Goal: Use online tool/utility: Utilize a website feature to perform a specific function

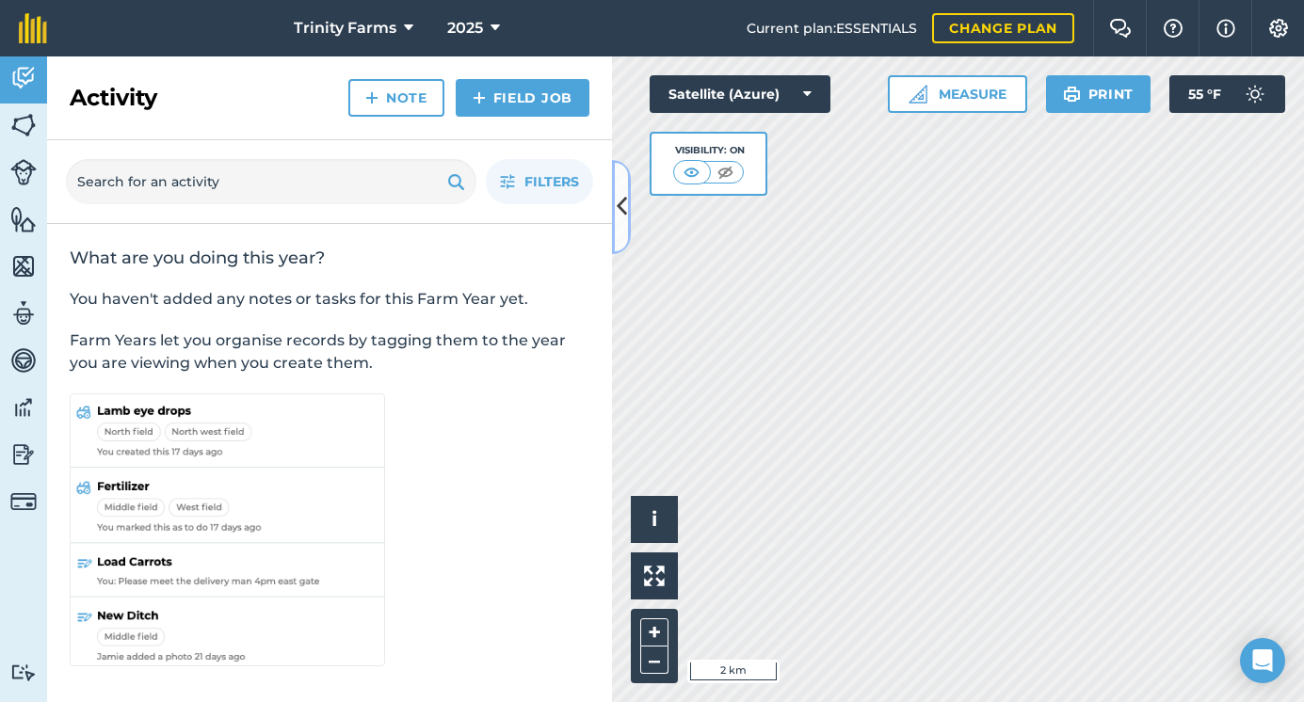
click at [616, 201] on button at bounding box center [621, 207] width 19 height 94
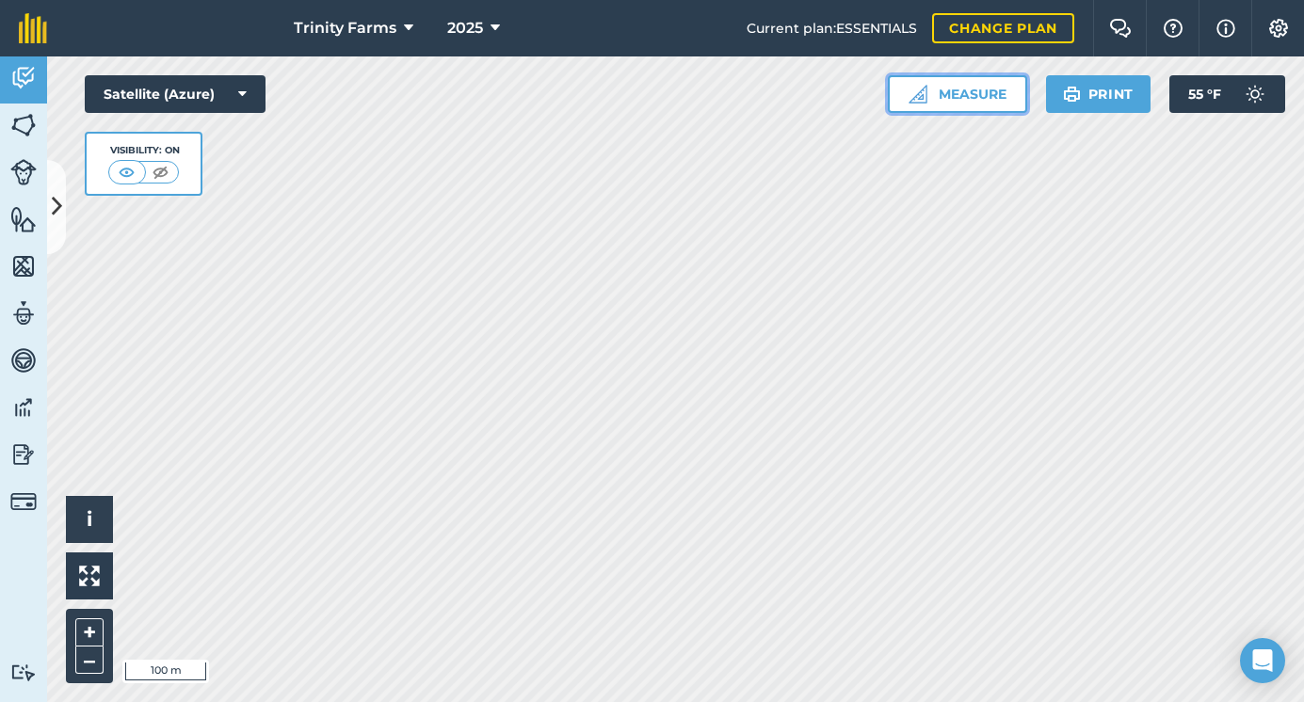
click at [937, 102] on button "Measure" at bounding box center [957, 94] width 139 height 38
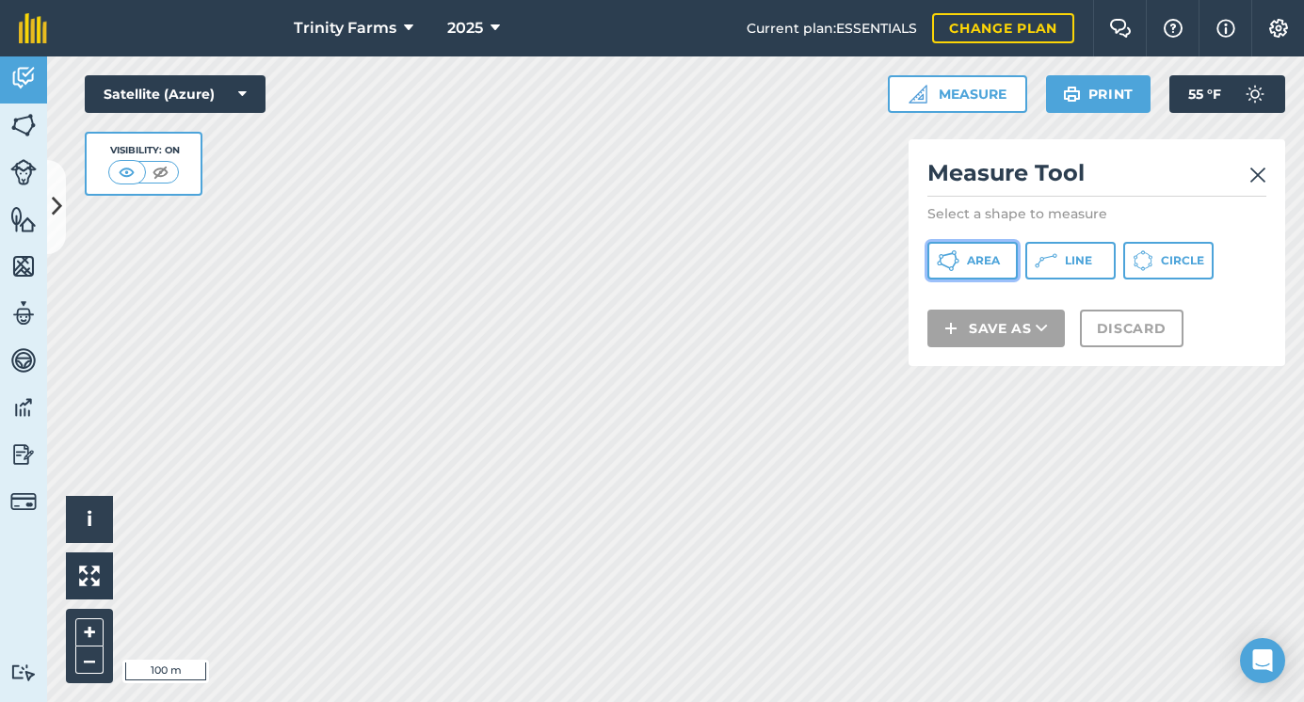
click at [978, 263] on span "Area" at bounding box center [983, 260] width 33 height 15
click at [1259, 173] on img at bounding box center [1257, 175] width 17 height 23
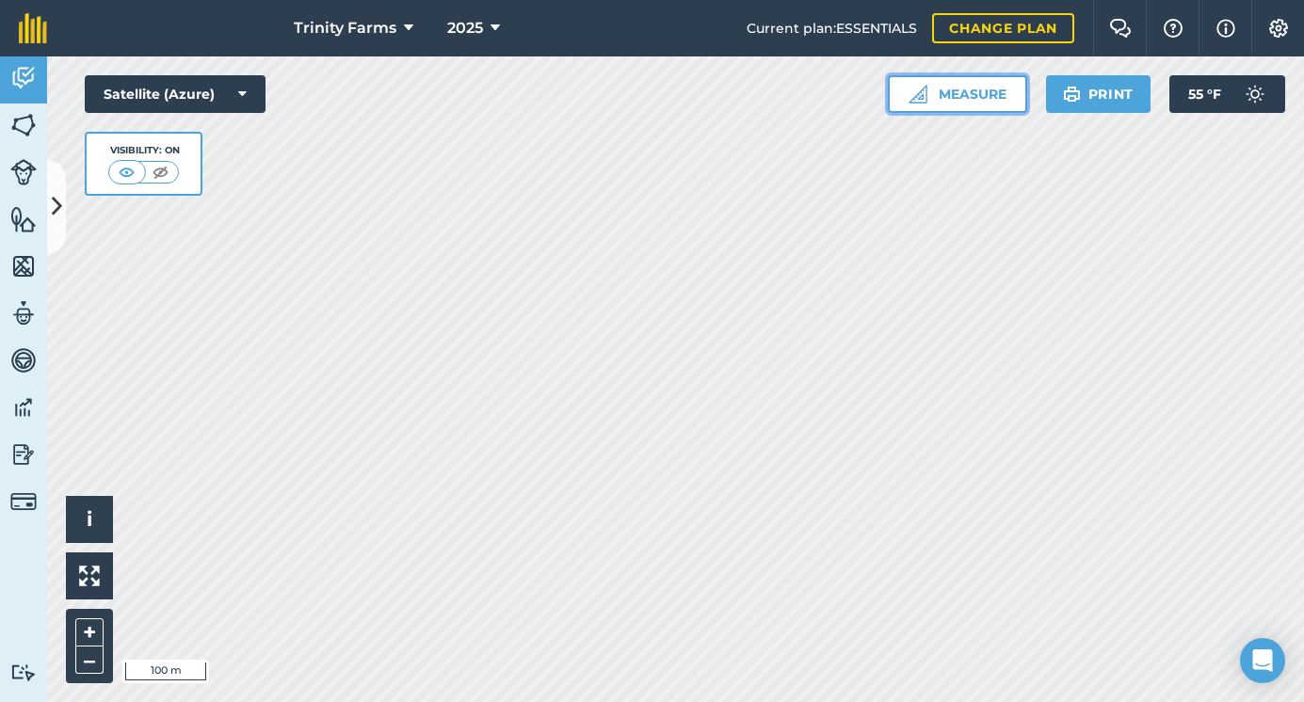
click at [998, 102] on button "Measure" at bounding box center [957, 94] width 139 height 38
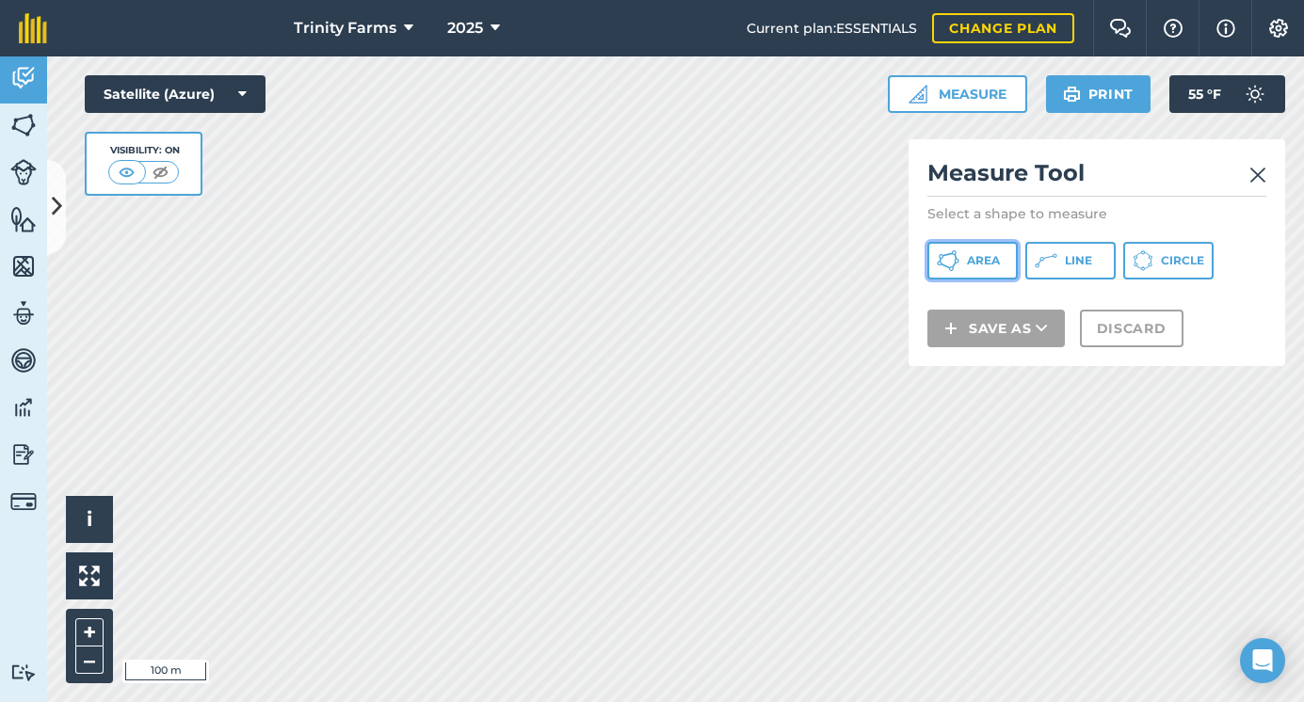
click at [978, 260] on span "Area" at bounding box center [983, 260] width 33 height 15
click at [314, 701] on html "Trinity Farms 2025 Current plan : ESSENTIALS Change plan Farm Chat Help Info Se…" at bounding box center [652, 351] width 1304 height 702
click at [275, 701] on html "Trinity Farms 2025 Current plan : ESSENTIALS Change plan Farm Chat Help Info Se…" at bounding box center [652, 351] width 1304 height 702
click at [291, 701] on html "Trinity Farms 2025 Current plan : ESSENTIALS Change plan Farm Chat Help Info Se…" at bounding box center [652, 351] width 1304 height 702
click at [583, 701] on html "Trinity Farms 2025 Current plan : ESSENTIALS Change plan Farm Chat Help Info Se…" at bounding box center [652, 351] width 1304 height 702
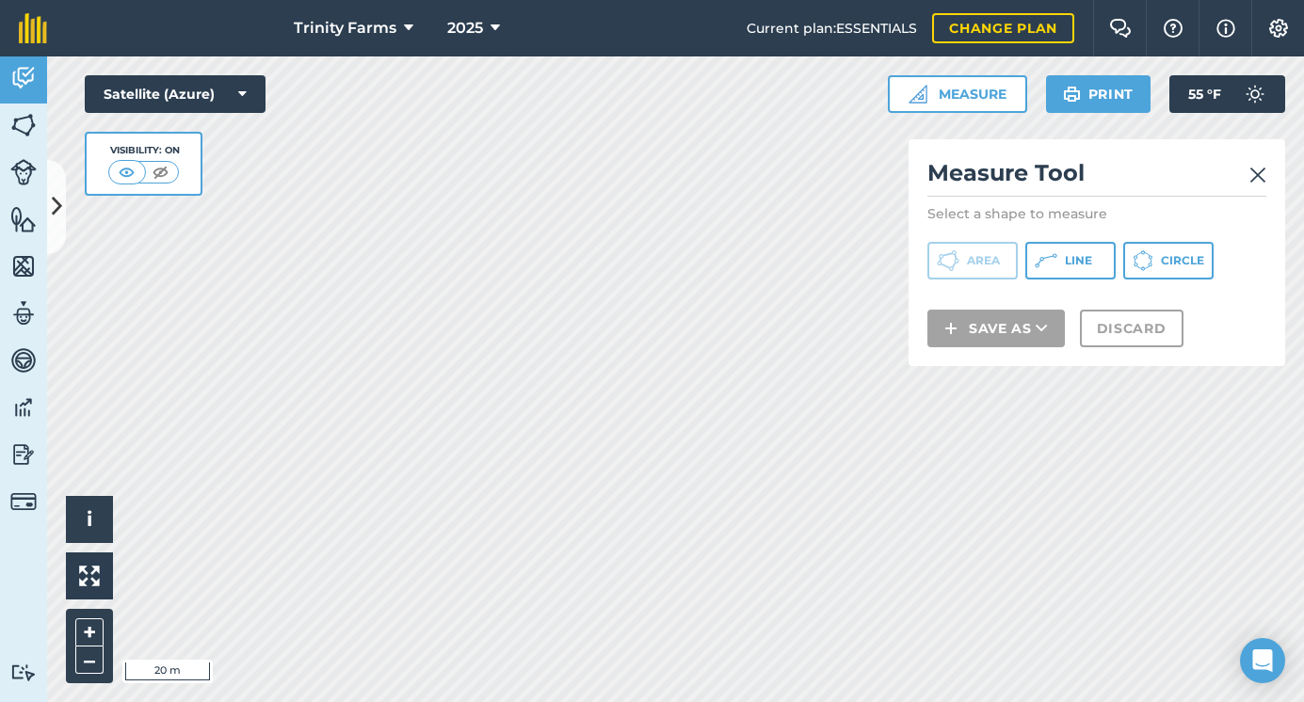
click at [746, 0] on html "Trinity Farms 2025 Current plan : ESSENTIALS Change plan Farm Chat Help Info Se…" at bounding box center [652, 351] width 1304 height 702
click at [756, 0] on html "Trinity Farms 2025 Current plan : ESSENTIALS Change plan Farm Chat Help Info Se…" at bounding box center [652, 351] width 1304 height 702
click at [770, 16] on div "Trinity Farms 2025 Current plan : ESSENTIALS Change plan Farm Chat Help Info Se…" at bounding box center [652, 351] width 1304 height 702
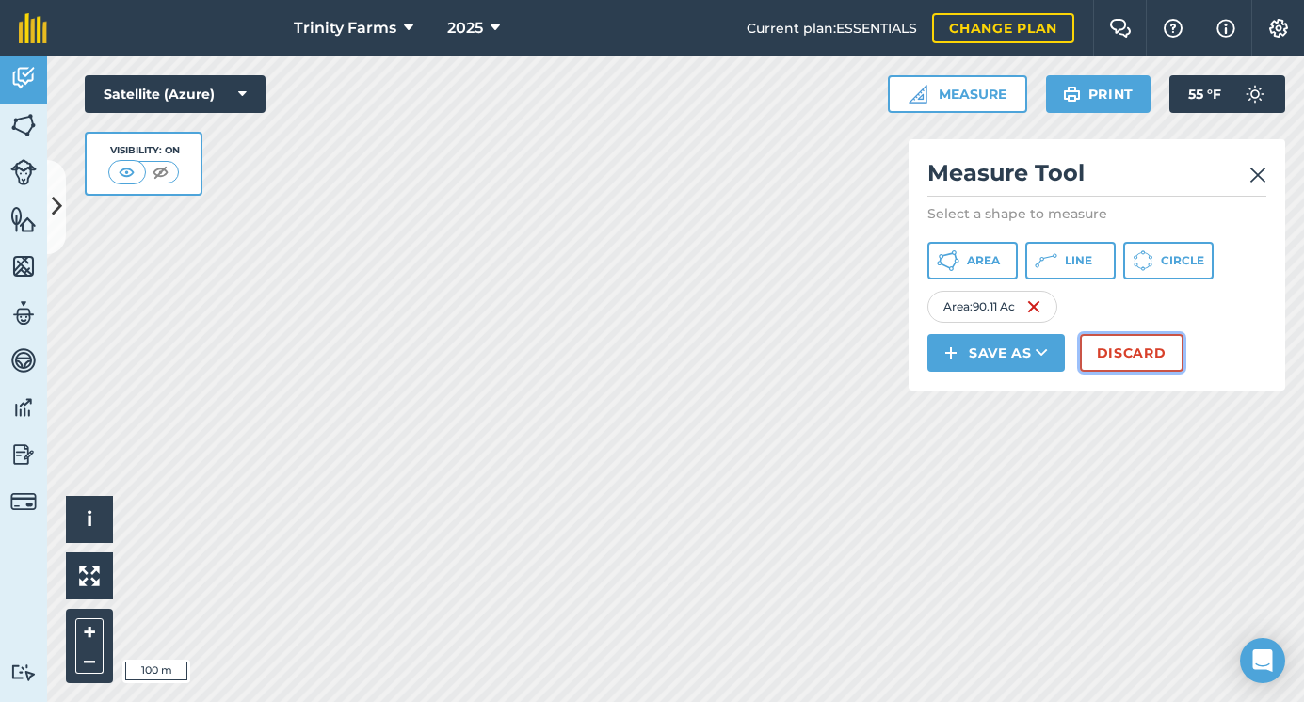
click at [1118, 355] on button "Discard" at bounding box center [1132, 353] width 104 height 38
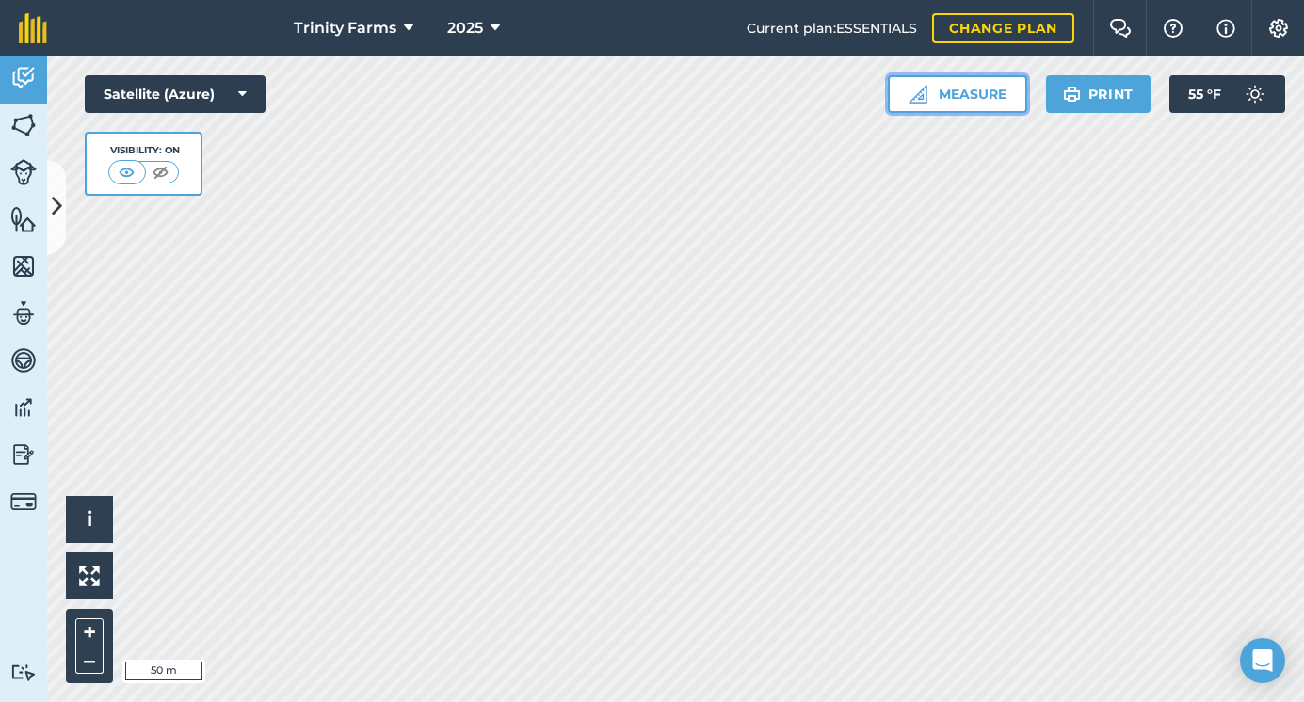
click at [974, 102] on button "Measure" at bounding box center [957, 94] width 139 height 38
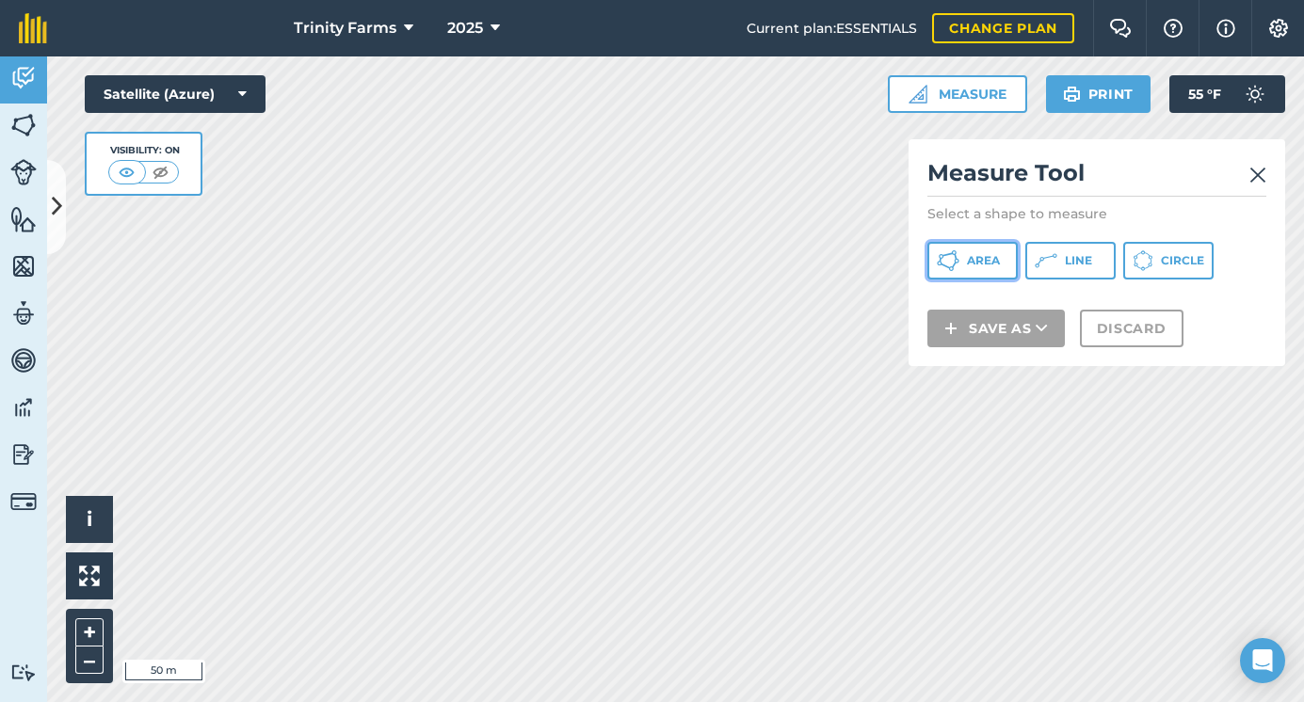
click at [958, 251] on icon at bounding box center [947, 260] width 23 height 23
click at [932, 165] on div "Click to start drawing i © 2025 TomTom, Microsoft 5 m + – Satellite (Azure) Vis…" at bounding box center [675, 379] width 1257 height 646
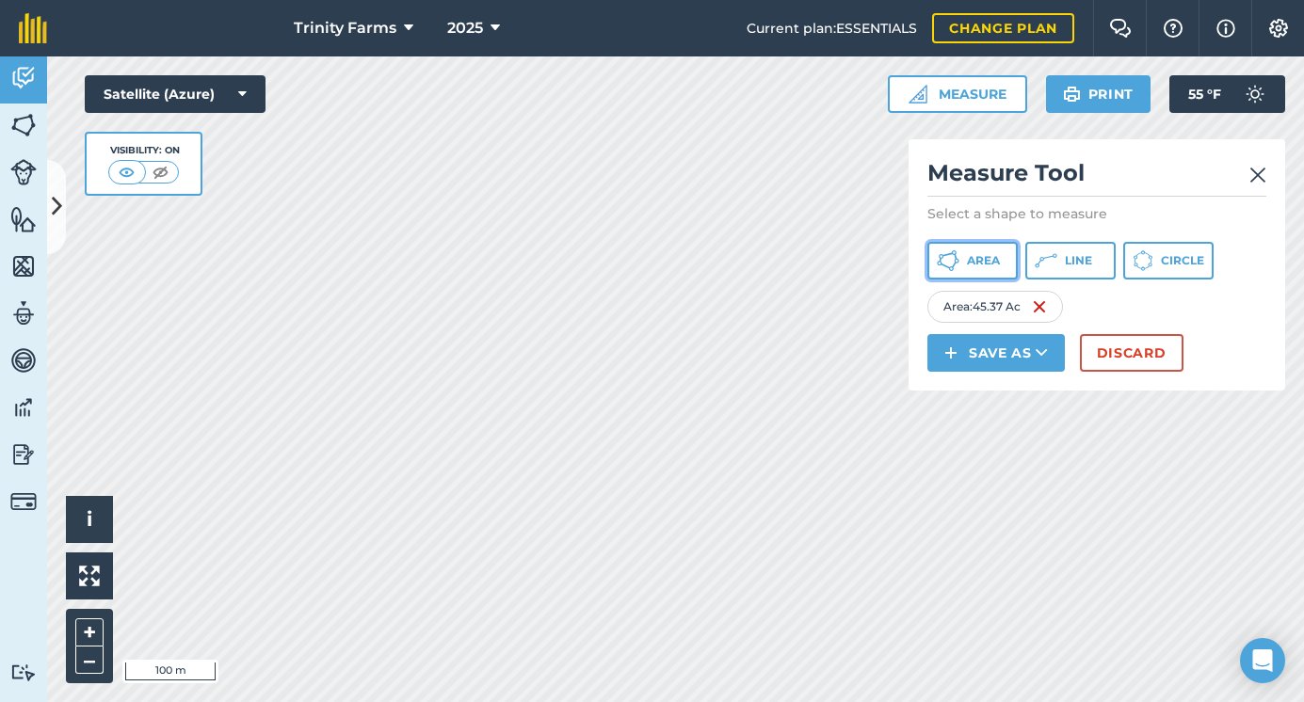
click at [994, 263] on span "Area" at bounding box center [983, 260] width 33 height 15
click at [992, 248] on button "Area" at bounding box center [972, 261] width 90 height 38
